Goal: Information Seeking & Learning: Learn about a topic

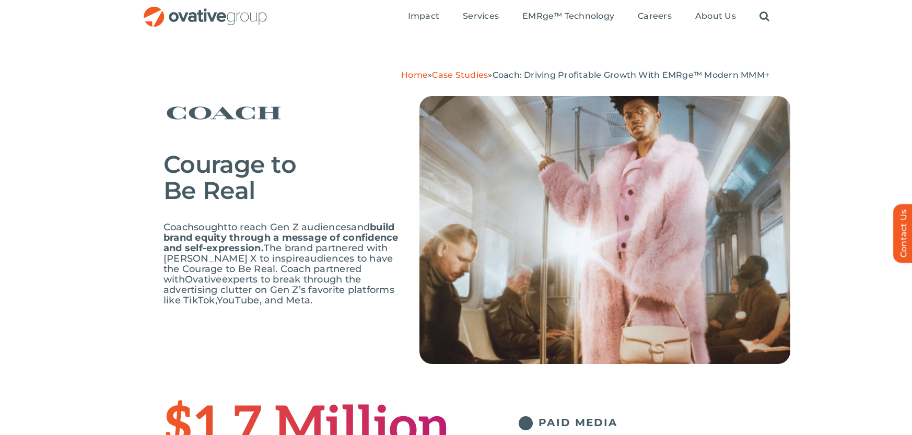
drag, startPoint x: 512, startPoint y: 355, endPoint x: 491, endPoint y: 102, distance: 254.1
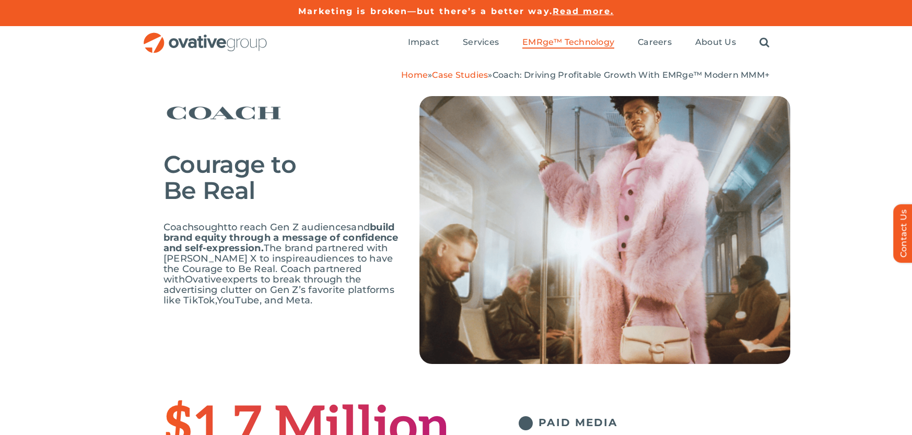
click at [573, 46] on span "EMRge™ Technology" at bounding box center [568, 42] width 92 height 10
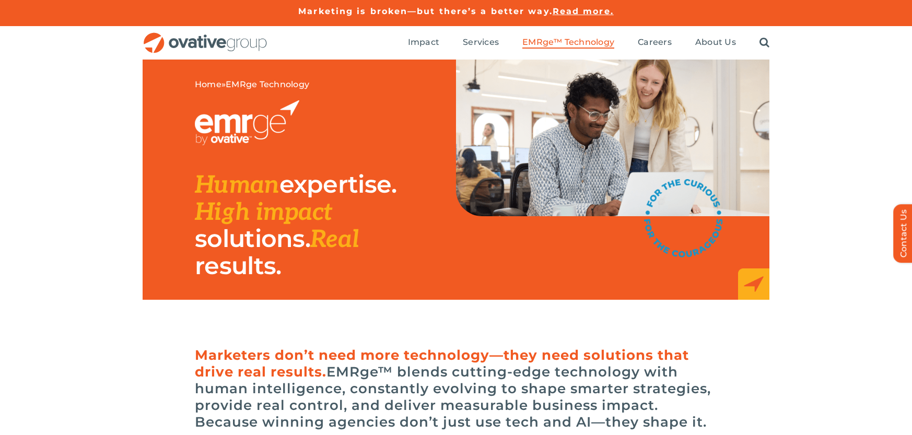
drag, startPoint x: 744, startPoint y: 273, endPoint x: 695, endPoint y: 115, distance: 165.0
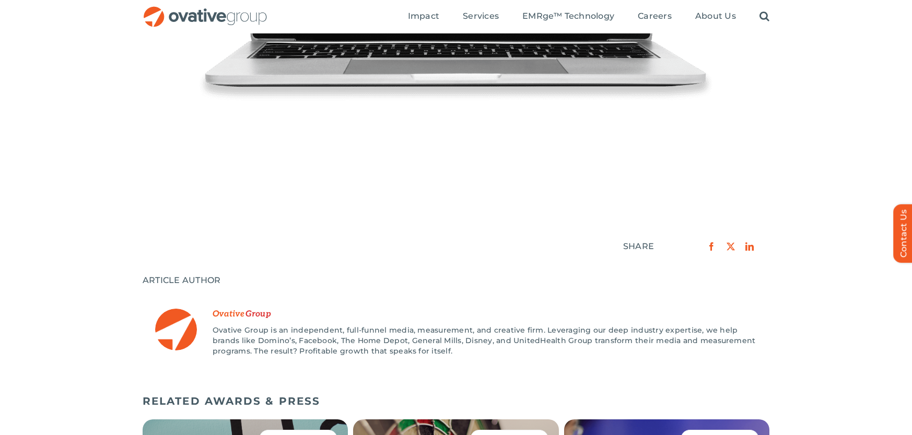
scroll to position [27, 0]
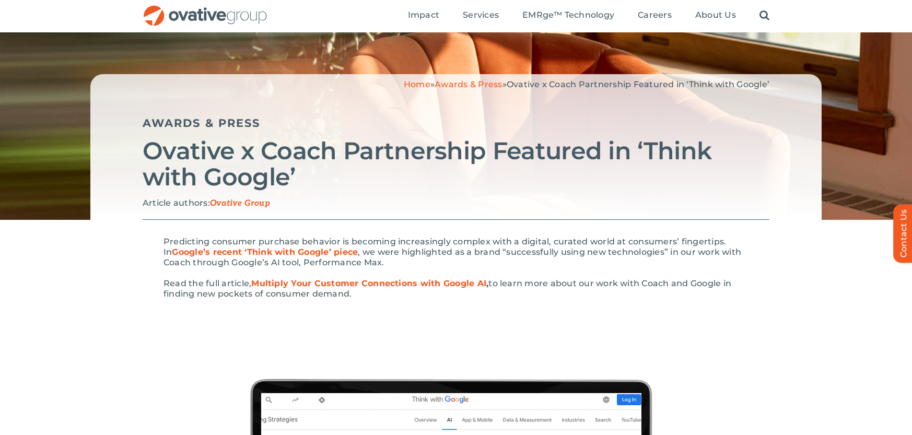
drag, startPoint x: 469, startPoint y: 234, endPoint x: 430, endPoint y: 79, distance: 160.0
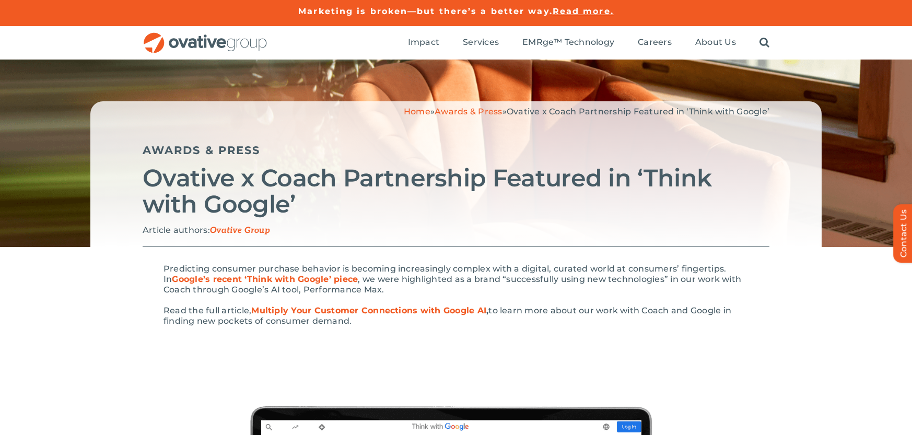
click at [389, 307] on link "Multiply Your Customer Connections with Google AI" at bounding box center [368, 311] width 235 height 10
click at [292, 119] on div "Home » Awards & Press » Ovative x Coach Partnership Featured in ‘Think with Goo…" at bounding box center [456, 117] width 627 height 21
click at [231, 43] on img "OG_Full_horizontal_RGB" at bounding box center [205, 42] width 125 height 21
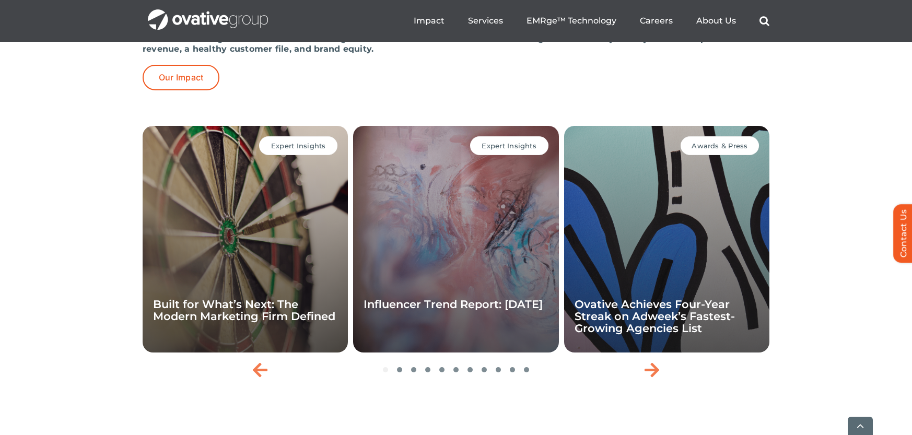
scroll to position [2246, 0]
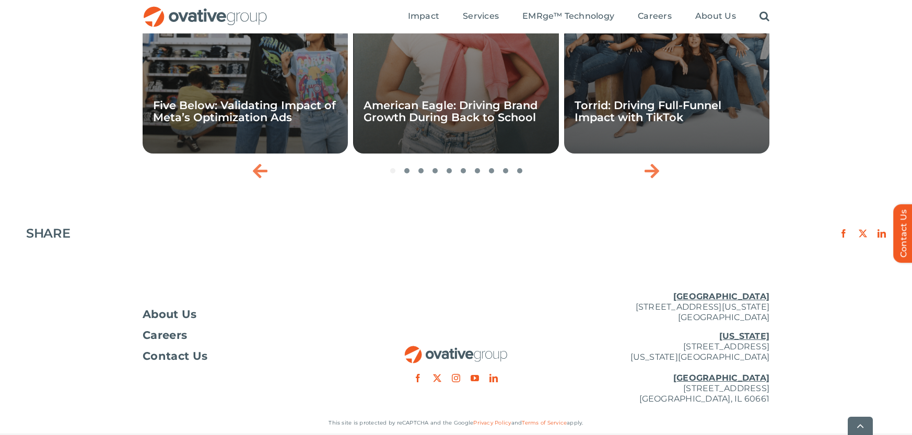
scroll to position [1619, 0]
